Goal: Find specific page/section: Find specific page/section

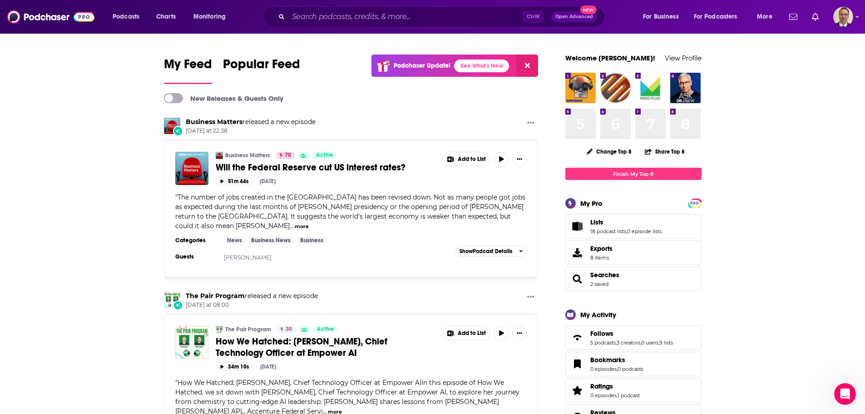
scroll to position [813, 0]
click at [839, 17] on img "Logged in as PercPodcast" at bounding box center [844, 17] width 20 height 20
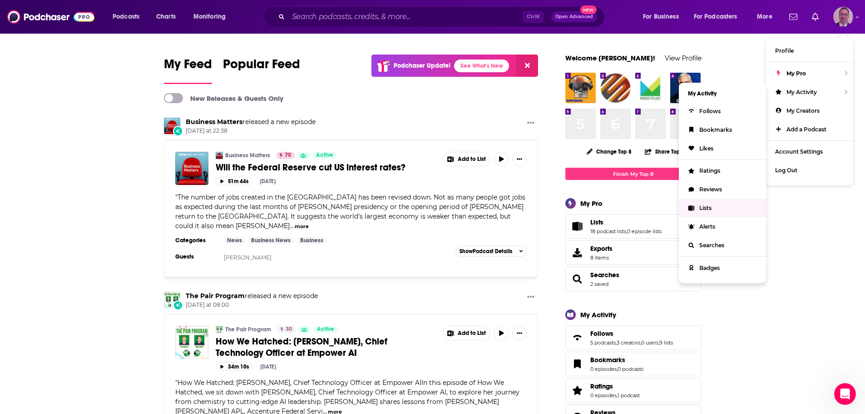
click at [708, 206] on span "Lists" at bounding box center [706, 207] width 12 height 7
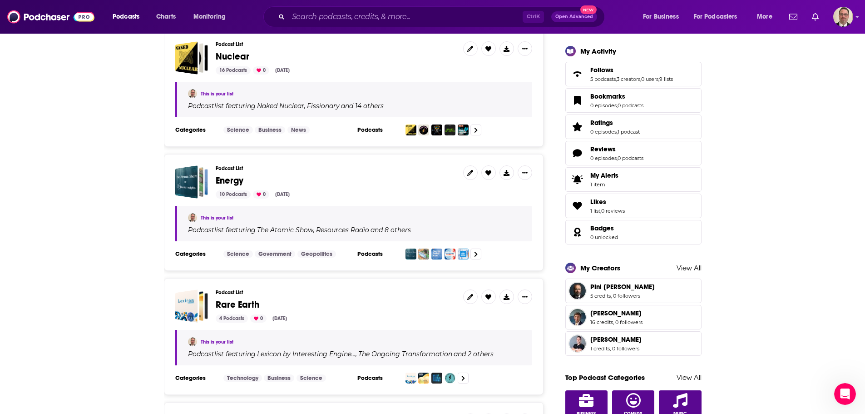
scroll to position [409, 0]
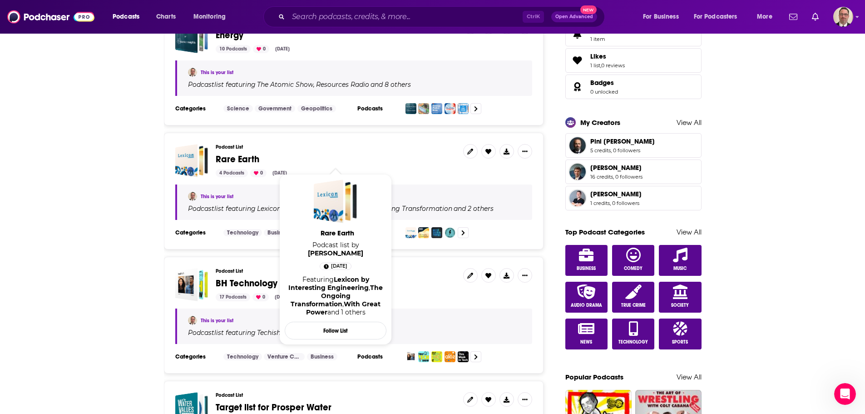
click at [233, 159] on span "Rare Earth" at bounding box center [238, 159] width 44 height 11
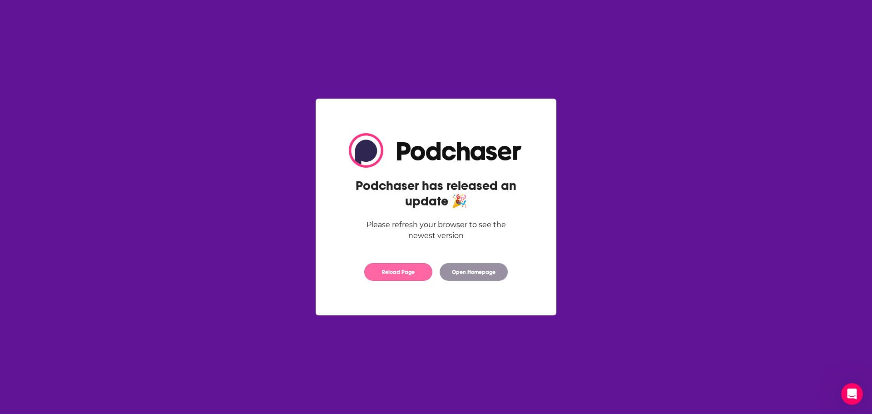
click at [394, 272] on button "Reload Page" at bounding box center [398, 272] width 68 height 18
